Goal: Navigation & Orientation: Understand site structure

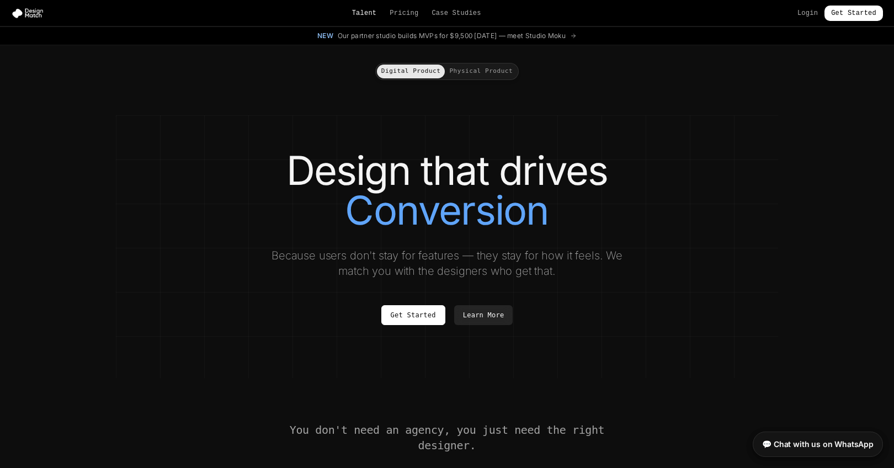
click at [363, 12] on link "Talent" at bounding box center [364, 13] width 25 height 9
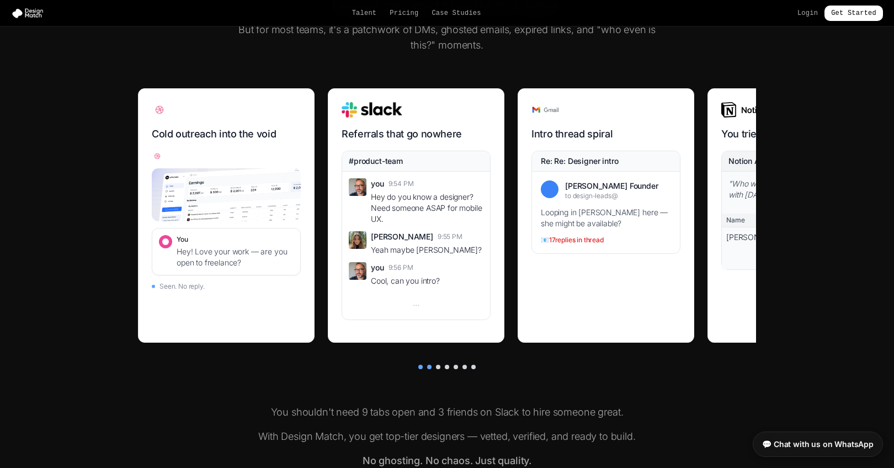
scroll to position [412, 0]
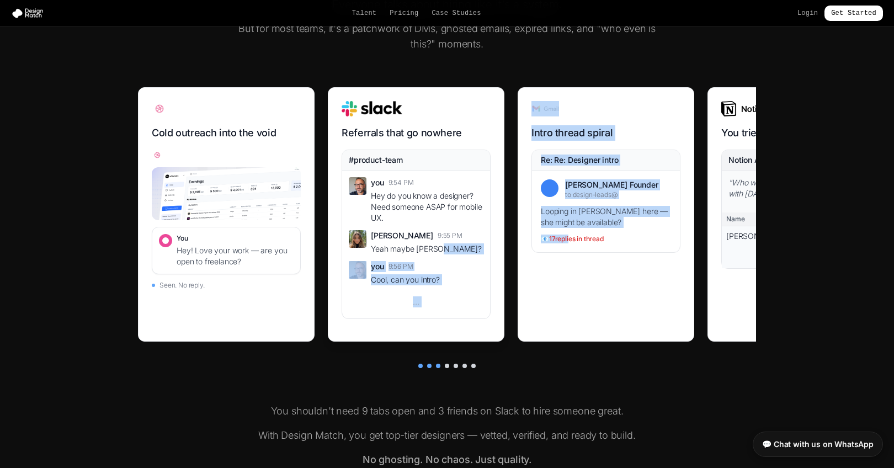
drag, startPoint x: 568, startPoint y: 239, endPoint x: 449, endPoint y: 246, distance: 119.9
click at [449, 246] on div "Cold outreach into the void You Hey! Love your work — are you open to freelance…" at bounding box center [447, 221] width 618 height 268
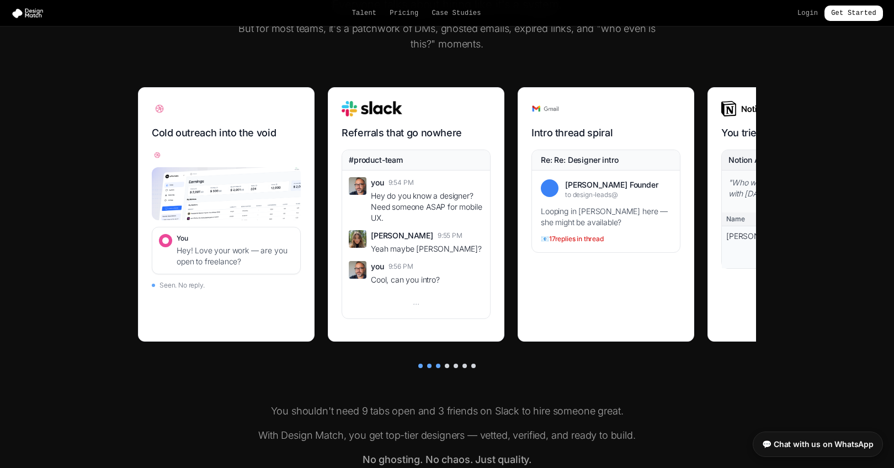
click at [496, 360] on div "Cold outreach into the void You Hey! Love your work — are you open to freelance…" at bounding box center [447, 227] width 618 height 281
click at [446, 368] on div at bounding box center [447, 366] width 4 height 4
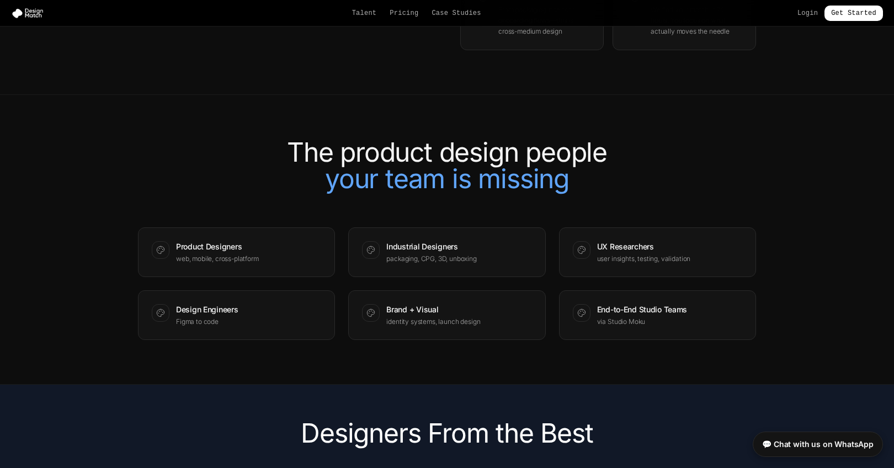
scroll to position [1209, 0]
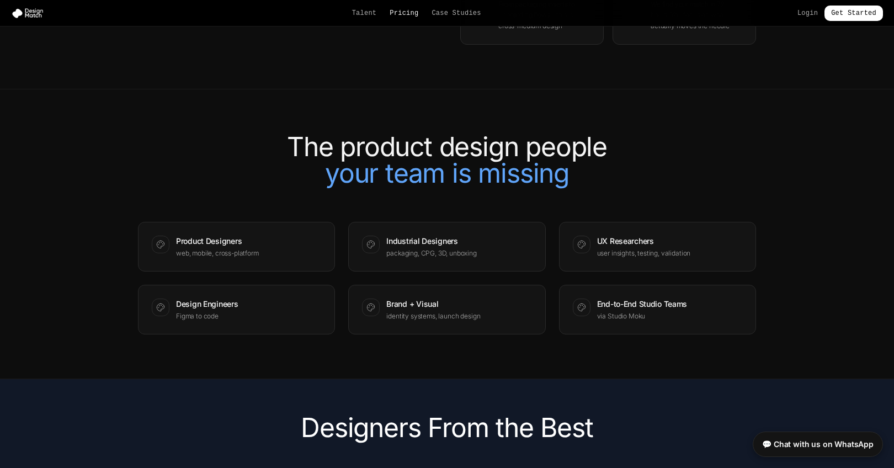
click at [406, 14] on link "Pricing" at bounding box center [404, 13] width 29 height 9
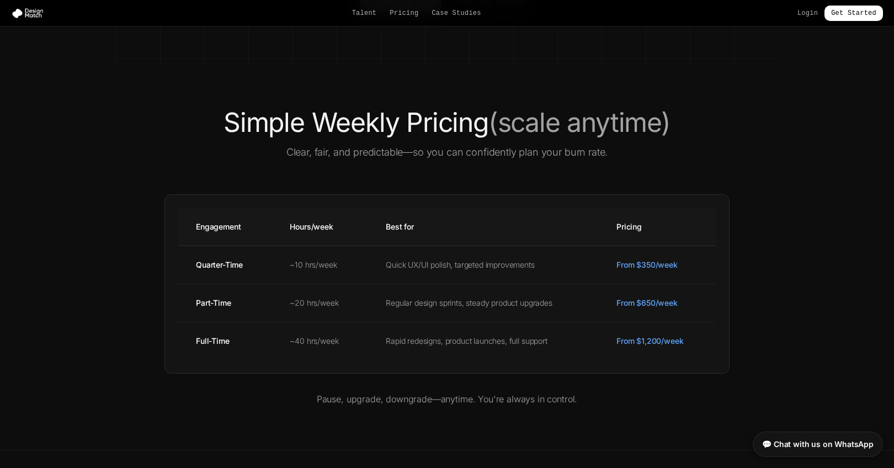
scroll to position [278, 0]
click at [833, 15] on link "Get Started" at bounding box center [853, 13] width 58 height 15
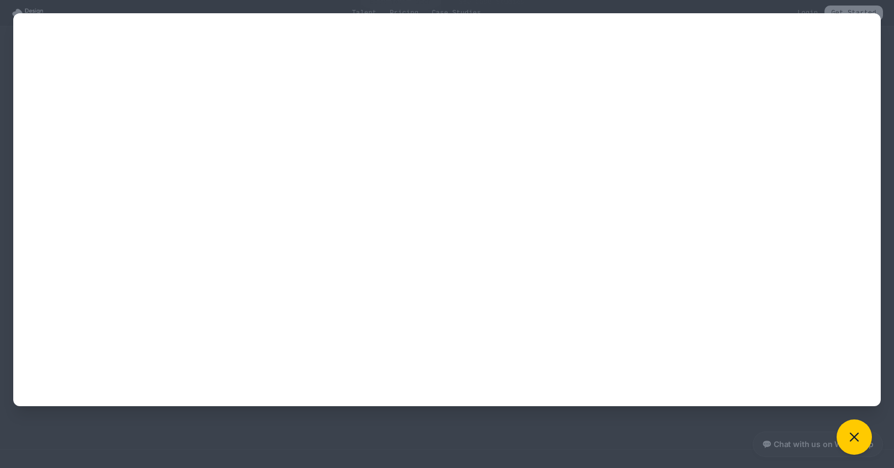
click at [392, 425] on div at bounding box center [447, 234] width 894 height 468
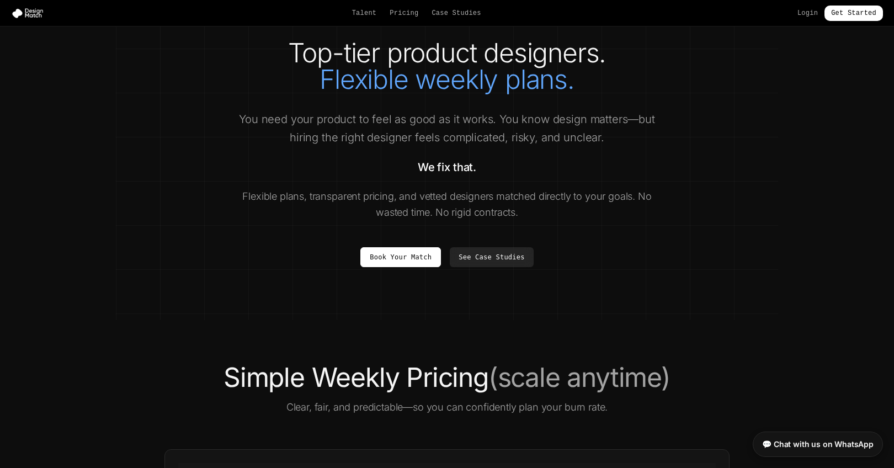
scroll to position [0, 0]
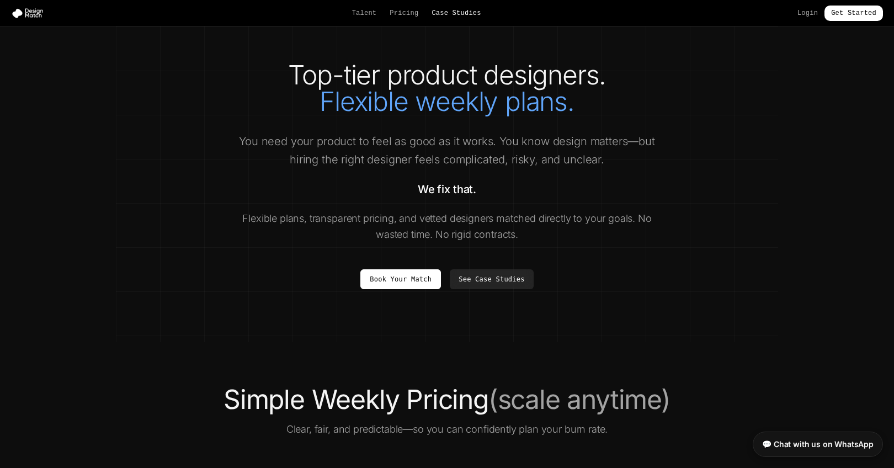
click at [448, 16] on link "Case Studies" at bounding box center [456, 13] width 49 height 9
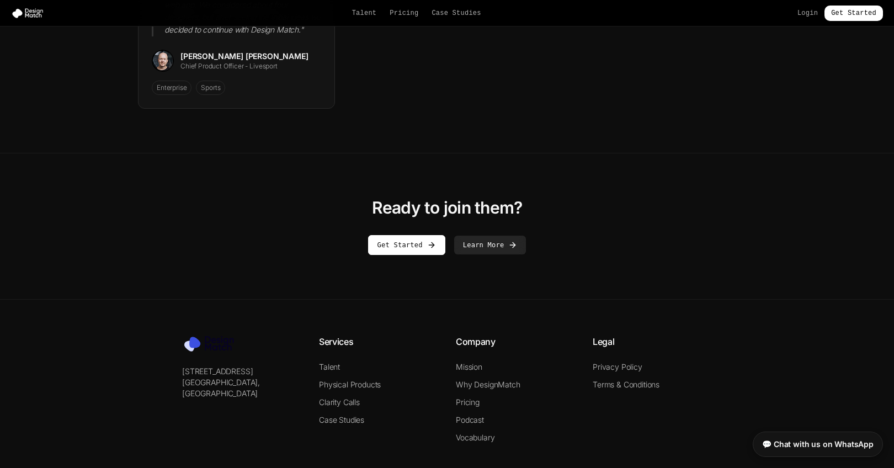
scroll to position [1749, 0]
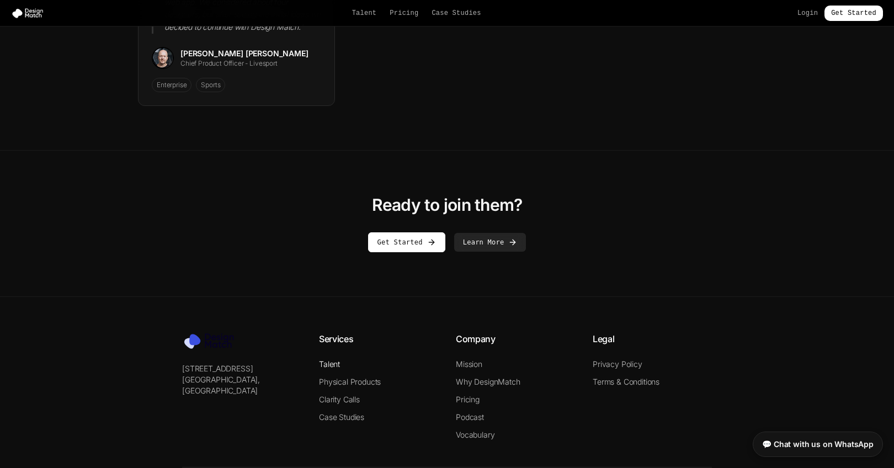
click at [326, 359] on link "Talent" at bounding box center [329, 363] width 21 height 9
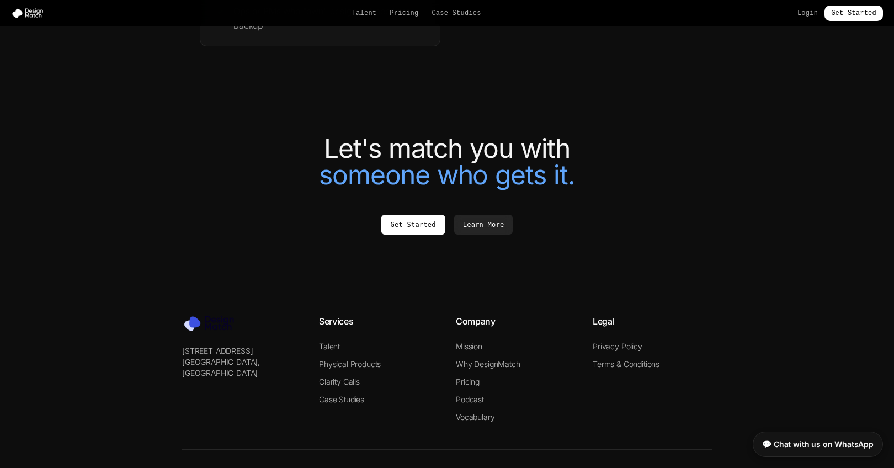
scroll to position [2415, 0]
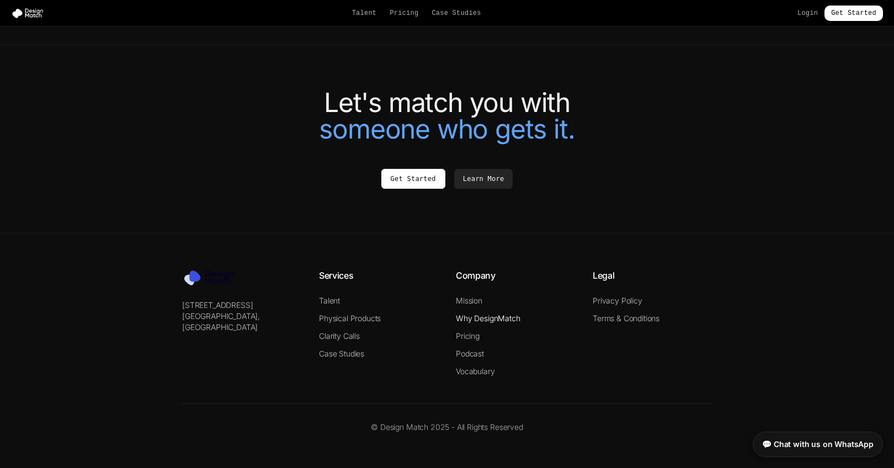
click at [483, 318] on link "Why DesignMatch" at bounding box center [488, 317] width 65 height 9
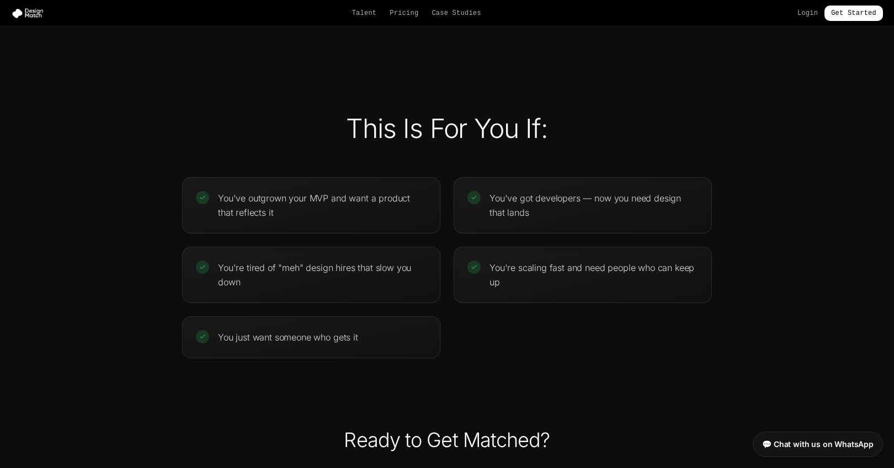
scroll to position [2510, 0]
